Goal: Task Accomplishment & Management: Manage account settings

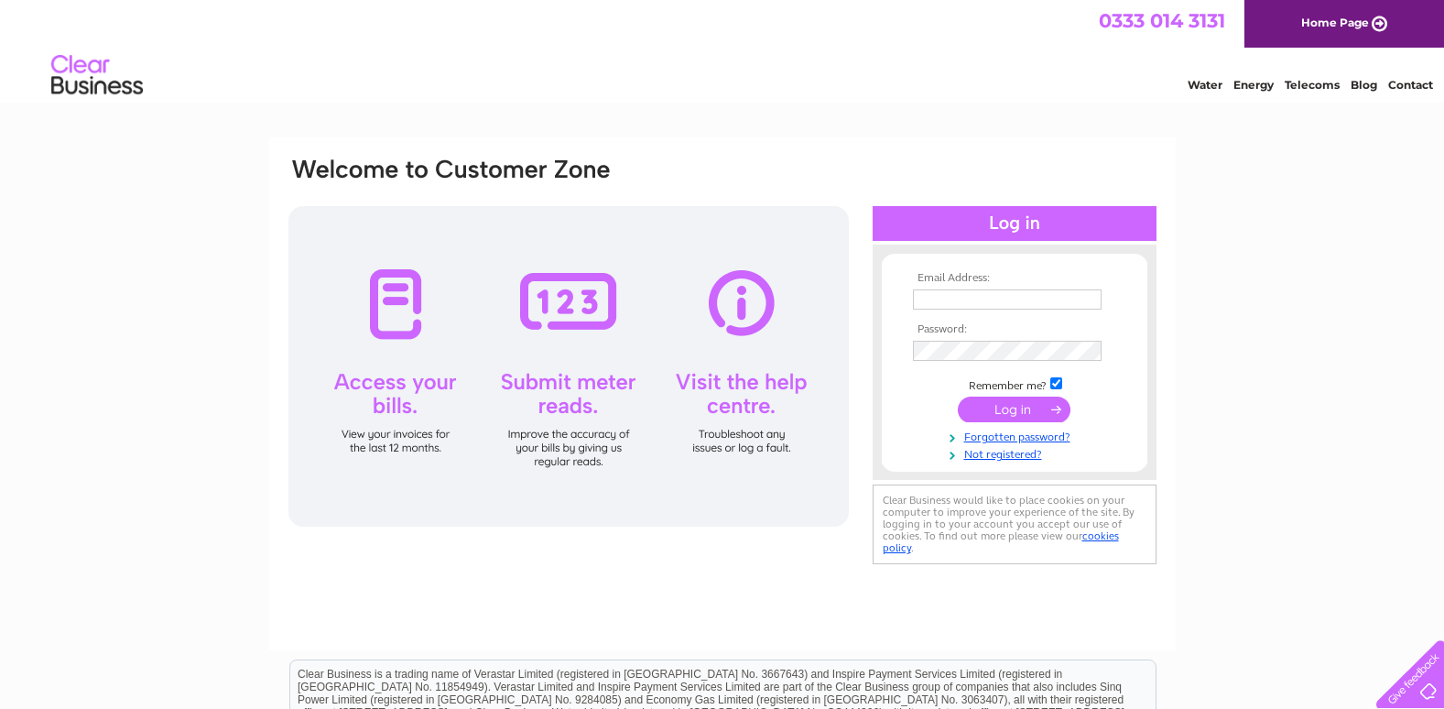
click at [1009, 295] on input "text" at bounding box center [1007, 299] width 189 height 20
type input "angela-herbertshire@hotmail.co.uk"
click at [958, 398] on input "submit" at bounding box center [1014, 411] width 113 height 26
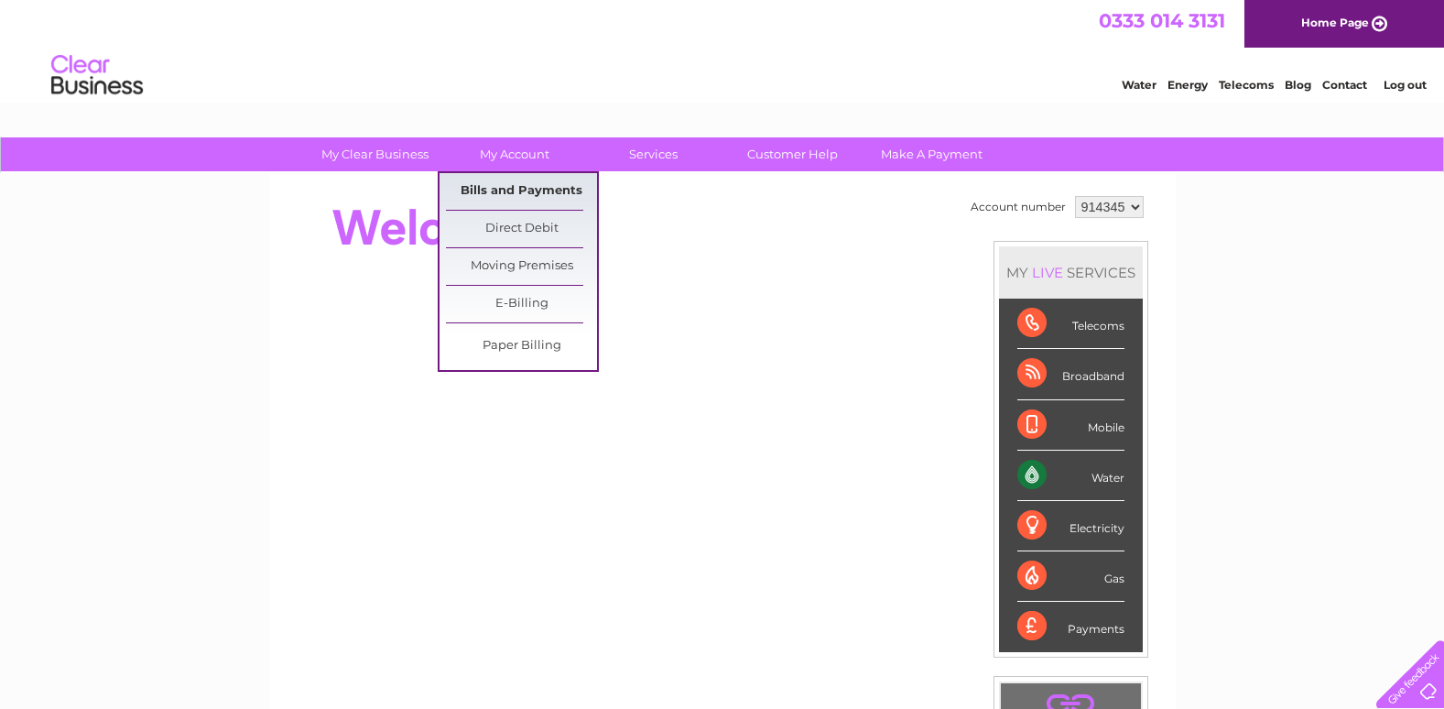
click at [493, 180] on link "Bills and Payments" at bounding box center [521, 191] width 151 height 37
click at [491, 189] on link "Bills and Payments" at bounding box center [521, 191] width 151 height 37
click at [514, 184] on link "Bills and Payments" at bounding box center [521, 191] width 151 height 37
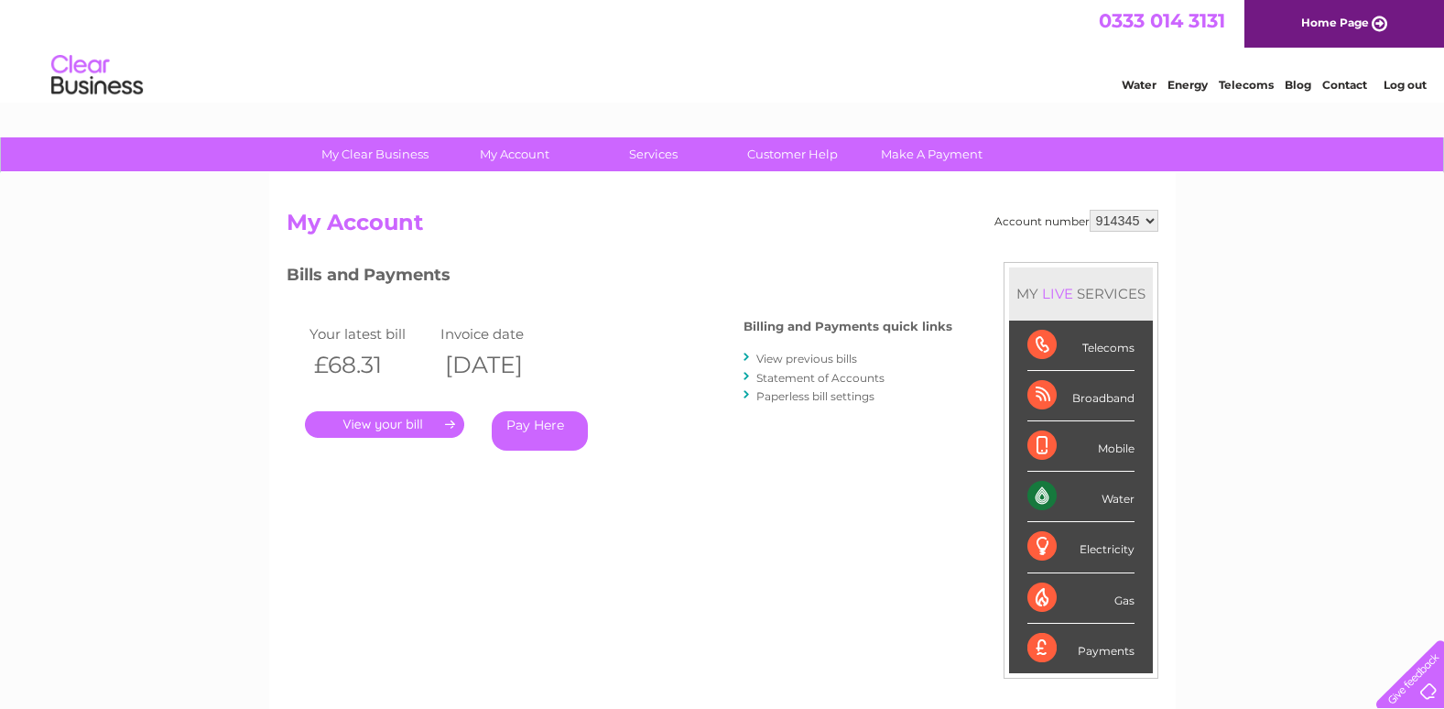
click at [431, 427] on link "." at bounding box center [384, 424] width 159 height 27
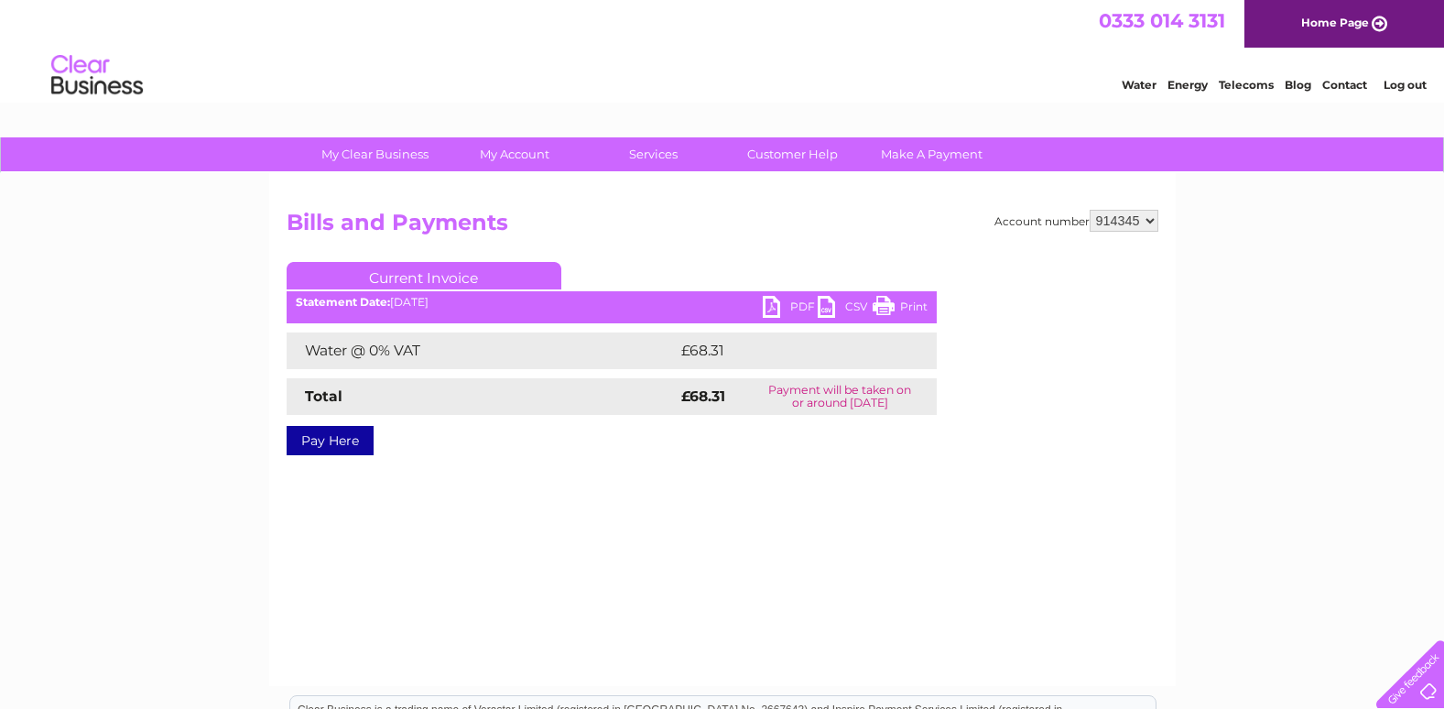
click at [766, 303] on link "PDF" at bounding box center [790, 309] width 55 height 27
